Goal: Transaction & Acquisition: Purchase product/service

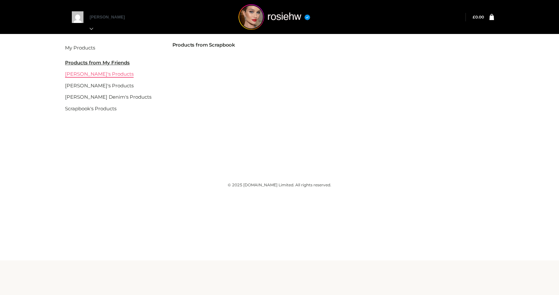
click at [109, 73] on link "[PERSON_NAME]'s Products" at bounding box center [99, 74] width 69 height 6
click at [115, 66] on li "Products from My Friends" at bounding box center [110, 63] width 91 height 12
click at [100, 64] on u "Products from My Friends" at bounding box center [97, 63] width 65 height 6
click at [93, 78] on li "[PERSON_NAME]'s Products" at bounding box center [110, 74] width 91 height 12
click at [95, 73] on link "[PERSON_NAME]'s Products" at bounding box center [99, 74] width 69 height 6
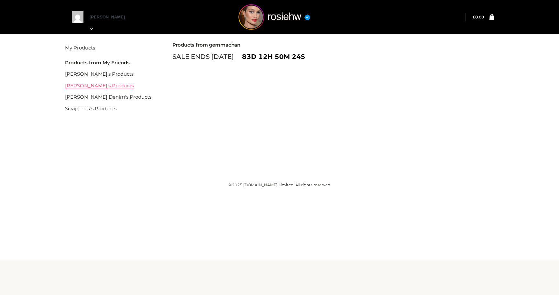
click at [91, 86] on link "[PERSON_NAME]'s Products" at bounding box center [99, 85] width 69 height 6
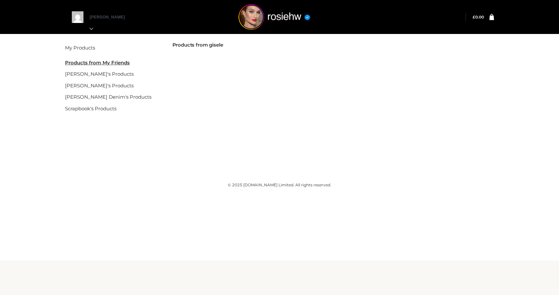
click at [104, 75] on link "[PERSON_NAME]'s Products" at bounding box center [99, 74] width 69 height 6
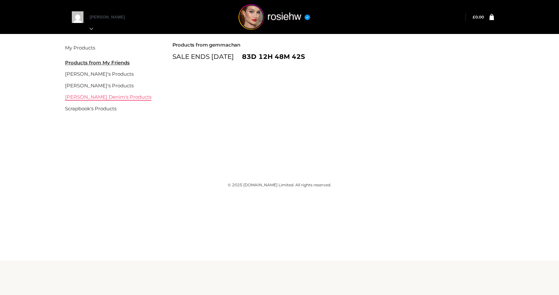
click at [102, 96] on link "[PERSON_NAME] Denim's Products" at bounding box center [108, 97] width 86 height 6
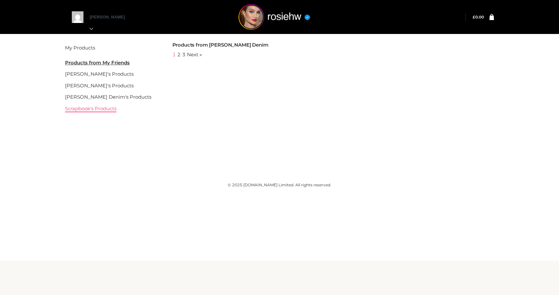
click at [105, 109] on link "Scrapbook's Products" at bounding box center [90, 108] width 51 height 6
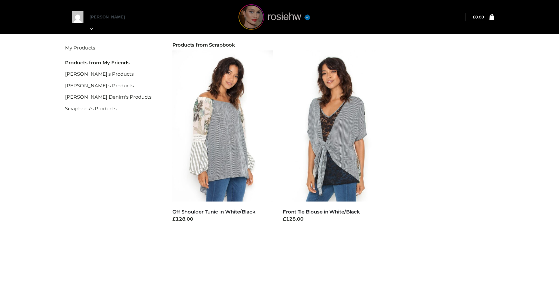
click at [264, 17] on img at bounding box center [274, 17] width 97 height 26
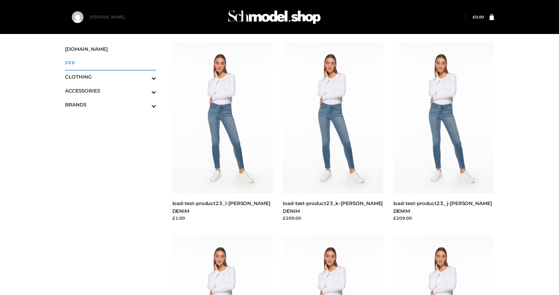
click at [99, 61] on span "FFP" at bounding box center [110, 62] width 91 height 7
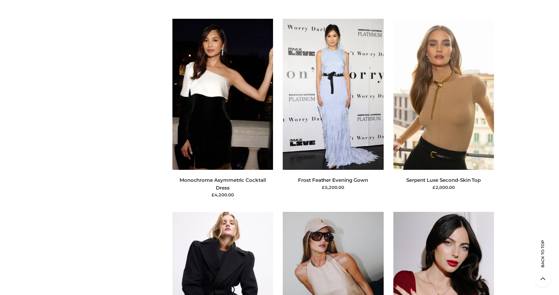
scroll to position [5472, 0]
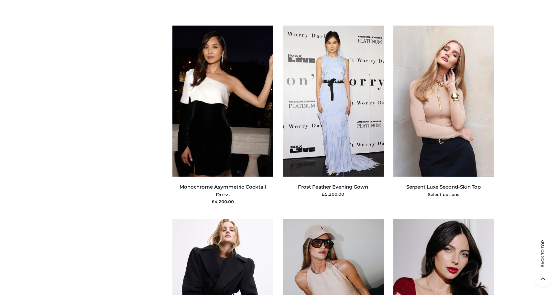
click at [455, 108] on img at bounding box center [443, 101] width 101 height 151
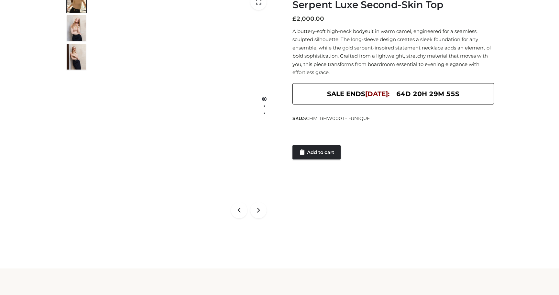
scroll to position [92, 0]
click at [315, 154] on link "Add to cart" at bounding box center [316, 152] width 48 height 14
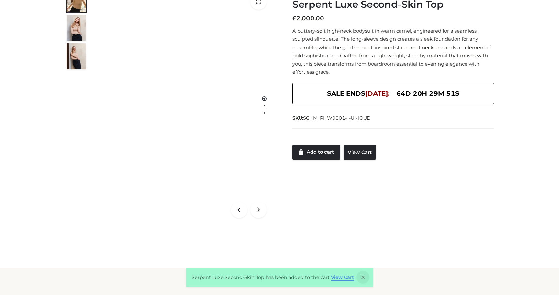
click at [341, 278] on link "View Cart" at bounding box center [342, 277] width 23 height 6
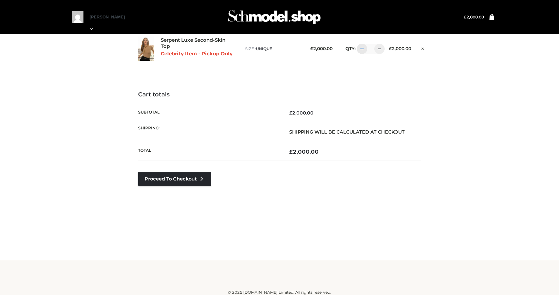
click at [362, 52] on div at bounding box center [362, 49] width 10 height 10
type input "*"
click at [362, 50] on div at bounding box center [362, 49] width 10 height 10
type input "*"
click at [362, 50] on div at bounding box center [362, 49] width 10 height 10
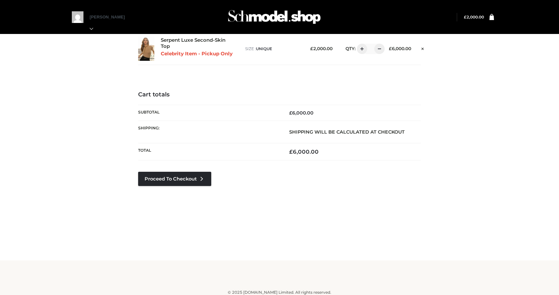
type input "*"
click at [362, 49] on div at bounding box center [362, 49] width 10 height 10
type input "*"
click at [427, 48] on icon at bounding box center [425, 48] width 2 height 5
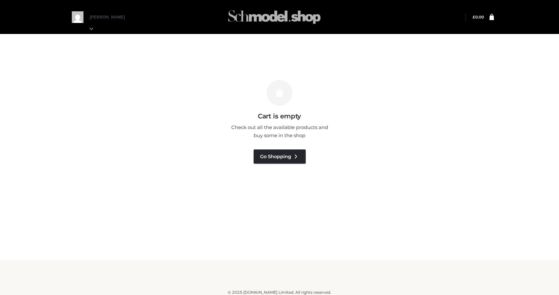
click at [254, 14] on img at bounding box center [274, 17] width 97 height 26
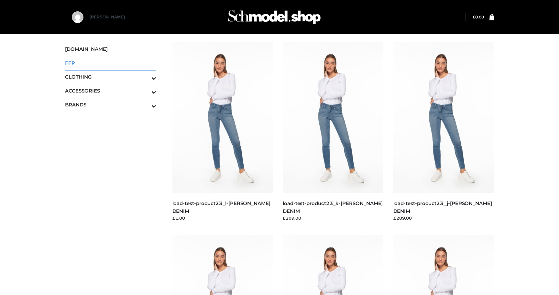
click at [109, 67] on link "FFP" at bounding box center [110, 63] width 91 height 14
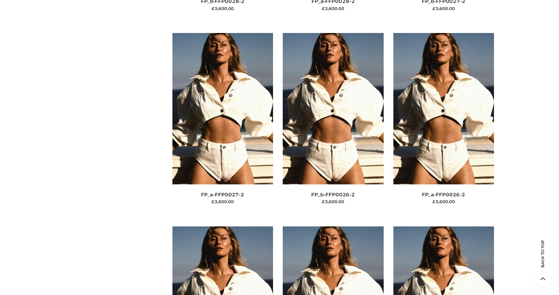
scroll to position [1832, 0]
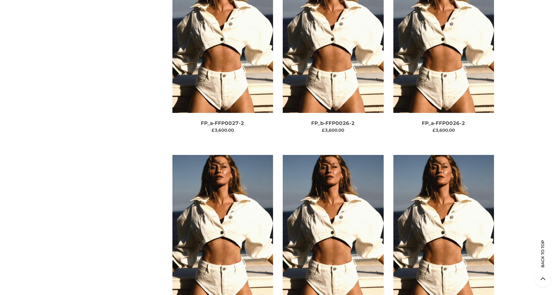
click at [180, 181] on img at bounding box center [222, 230] width 101 height 151
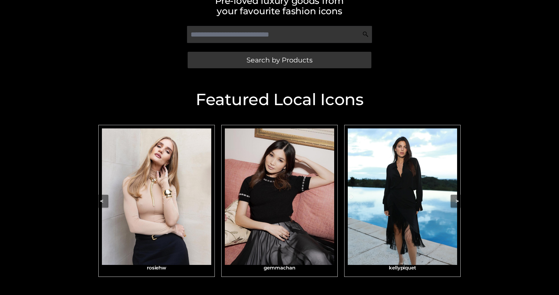
scroll to position [192, 0]
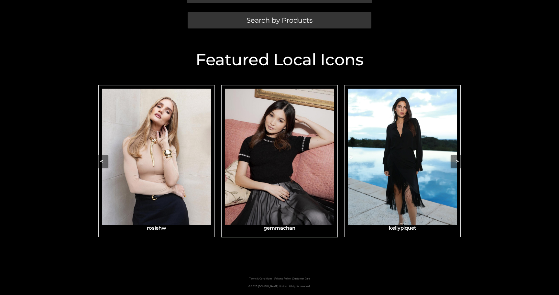
click at [271, 172] on img "Carousel Navigation" at bounding box center [279, 157] width 109 height 137
click at [168, 174] on img "Carousel Navigation" at bounding box center [156, 157] width 109 height 137
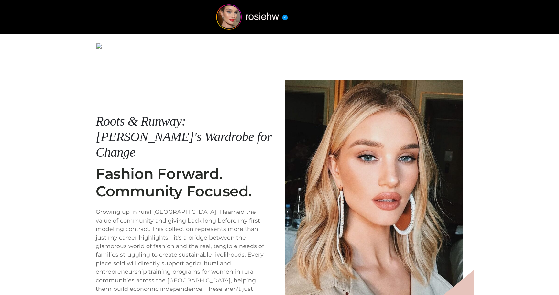
scroll to position [78, 0]
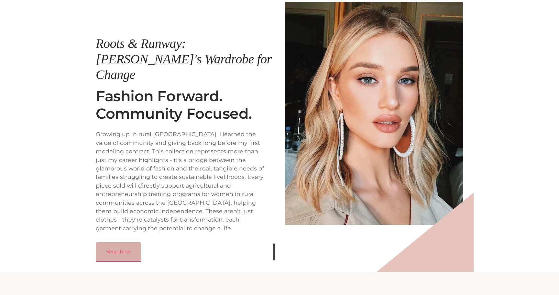
click at [127, 242] on link "Shop Now" at bounding box center [118, 251] width 45 height 19
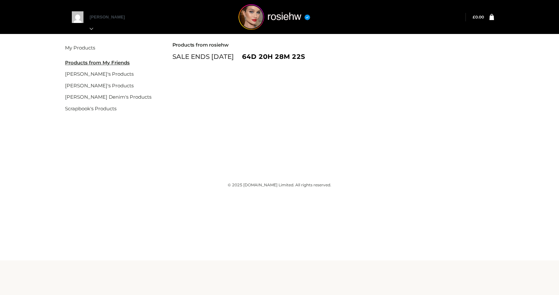
click at [227, 114] on div "Filter My Products Products from My Friends [PERSON_NAME]'s Products [PERSON_NA…" at bounding box center [279, 92] width 445 height 121
click at [281, 124] on div "Filter My Products Products from My Friends [PERSON_NAME]'s Products [PERSON_NA…" at bounding box center [279, 92] width 445 height 121
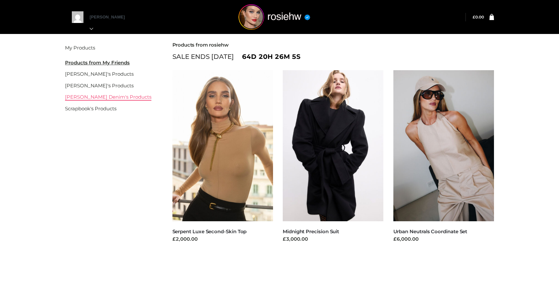
click at [102, 99] on link "[PERSON_NAME] Denim's Products" at bounding box center [108, 97] width 86 height 6
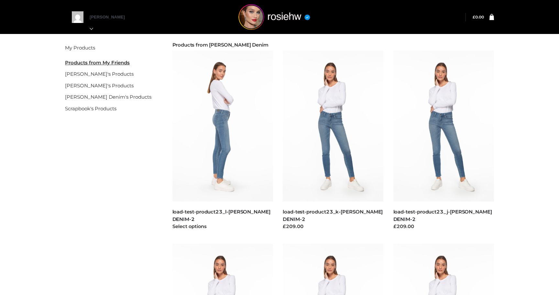
click at [226, 122] on img at bounding box center [222, 125] width 101 height 151
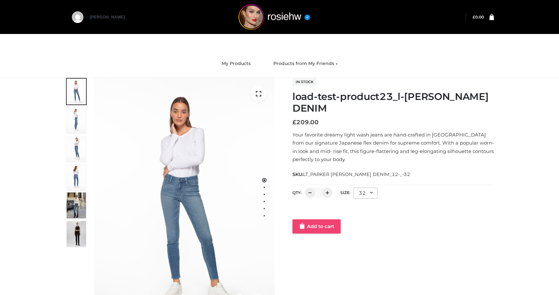
click at [321, 226] on link "Add to cart" at bounding box center [316, 226] width 48 height 14
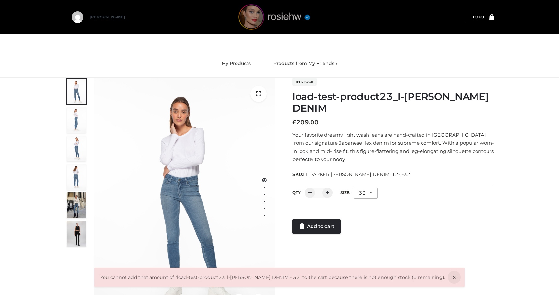
click at [249, 22] on img at bounding box center [274, 17] width 97 height 26
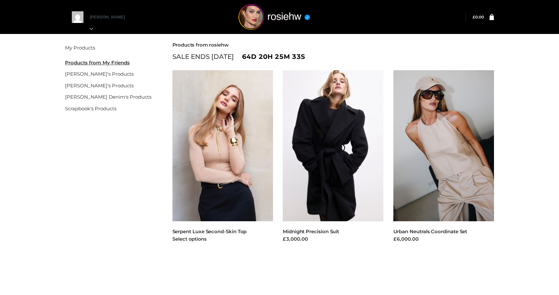
click at [225, 137] on img at bounding box center [222, 145] width 101 height 151
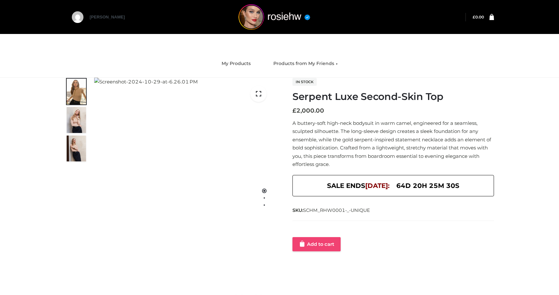
click at [307, 246] on link "Add to cart" at bounding box center [316, 244] width 48 height 14
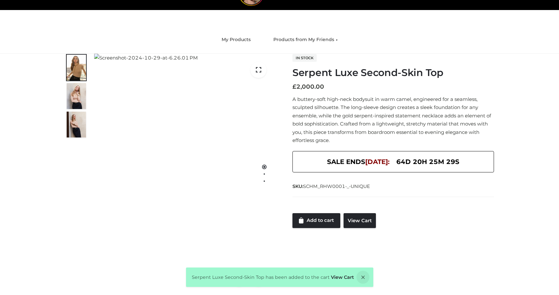
scroll to position [37, 0]
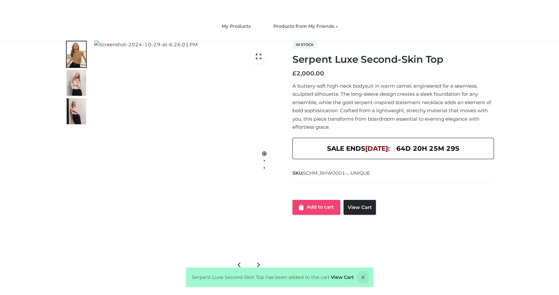
click at [317, 207] on link "Add to cart" at bounding box center [316, 207] width 48 height 15
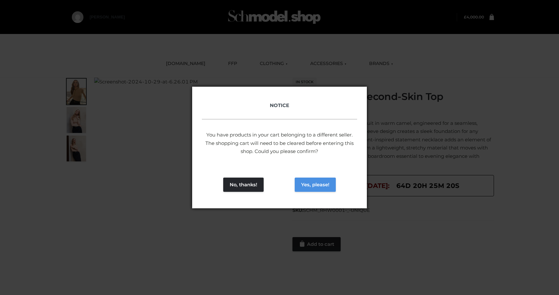
click at [315, 181] on button "Yes, please!" at bounding box center [315, 185] width 41 height 14
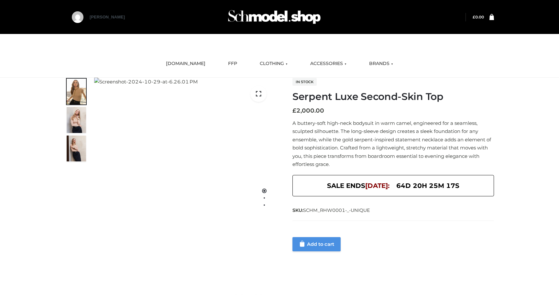
click at [317, 247] on link "Add to cart" at bounding box center [316, 244] width 48 height 14
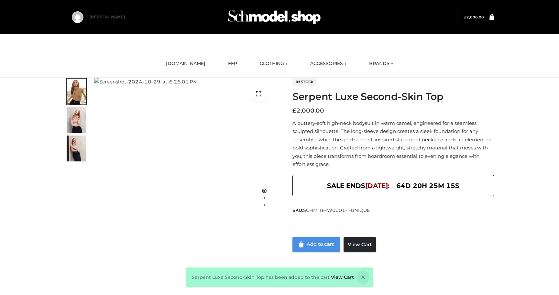
click at [321, 244] on link "Add to cart" at bounding box center [316, 244] width 48 height 15
